Goal: Task Accomplishment & Management: Use online tool/utility

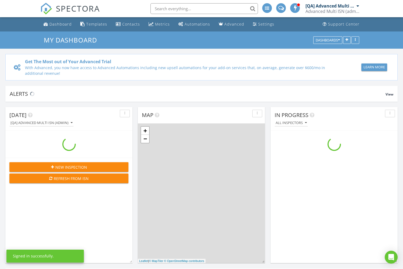
scroll to position [489, 403]
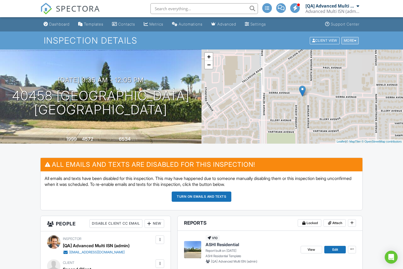
click at [349, 40] on div "More" at bounding box center [349, 40] width 17 height 7
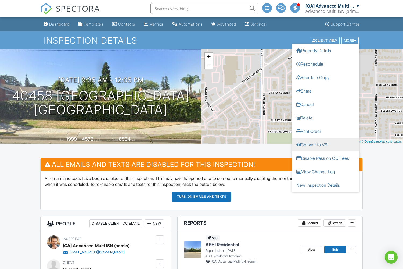
click at [326, 144] on link "Convert to V9" at bounding box center [325, 144] width 67 height 13
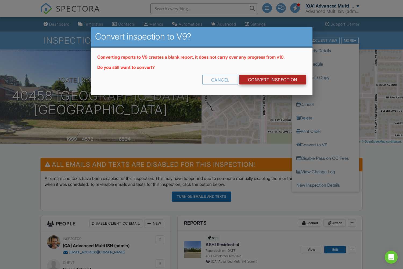
click at [272, 79] on link "CONVERT INSPECTION" at bounding box center [272, 80] width 67 height 10
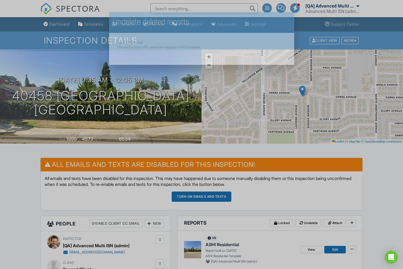
scroll to position [37, 0]
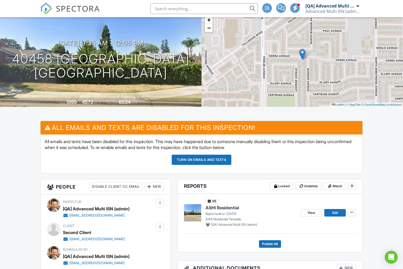
click at [349, 7] on div "More" at bounding box center [349, 3] width 17 height 7
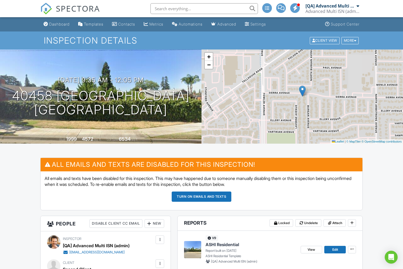
click at [0, 0] on link "Delete" at bounding box center [0, 0] width 0 height 0
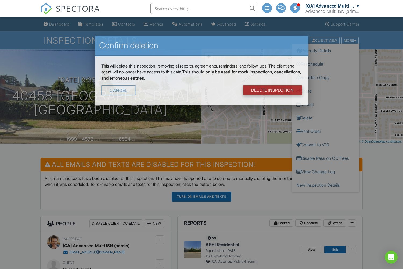
click at [275, 85] on link "DELETE Inspection" at bounding box center [272, 90] width 59 height 10
